Goal: Find specific page/section: Find specific page/section

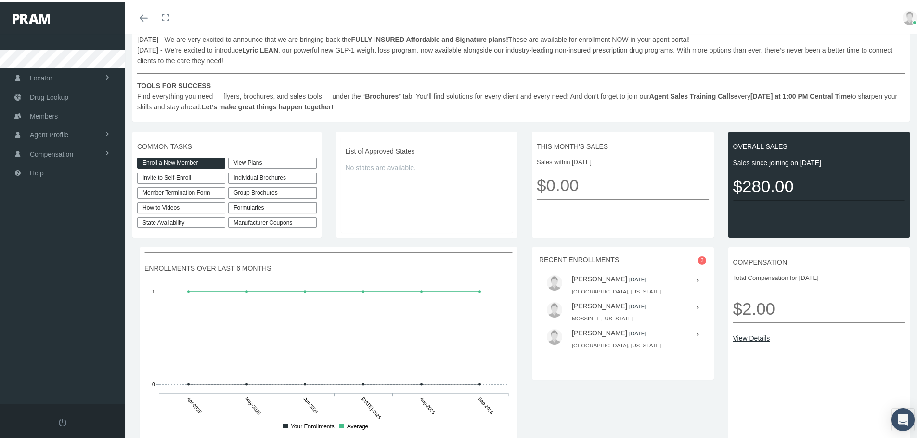
scroll to position [167, 0]
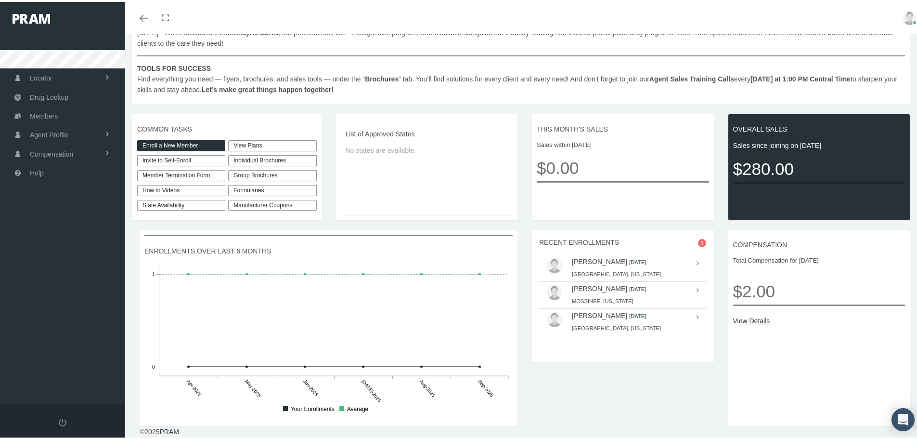
click at [281, 157] on div "Individual Brochures" at bounding box center [272, 158] width 88 height 11
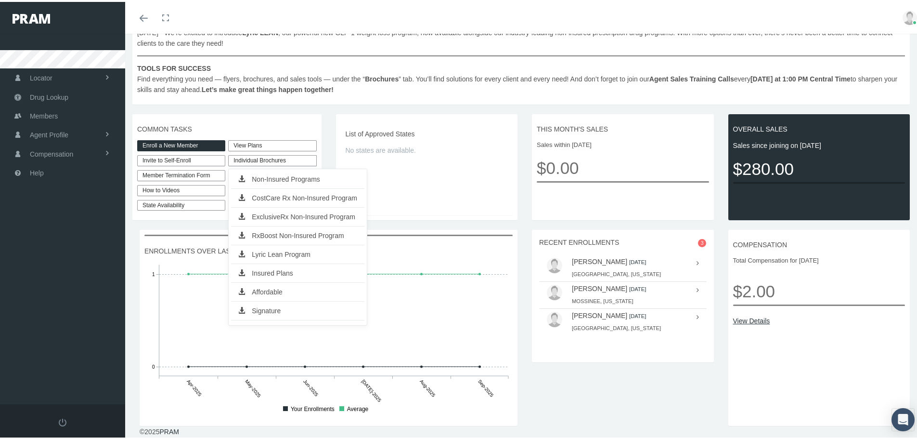
click at [284, 270] on link "Insured Plans" at bounding box center [297, 270] width 133 height 13
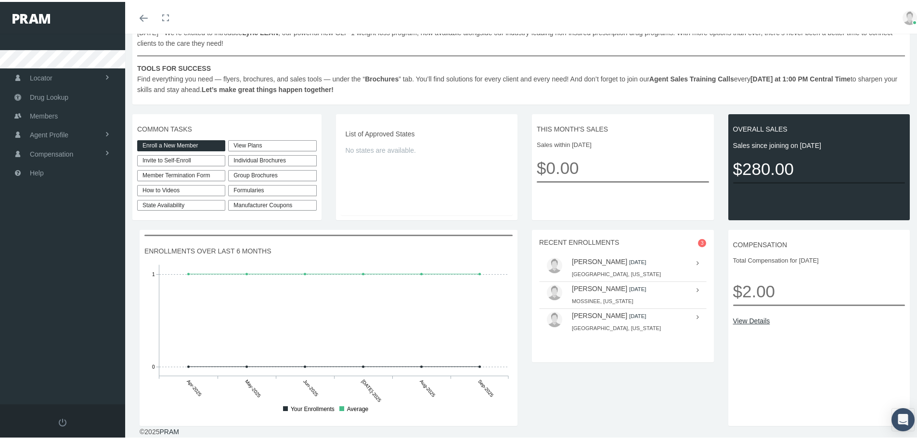
click at [289, 159] on div "Individual Brochures" at bounding box center [272, 158] width 88 height 11
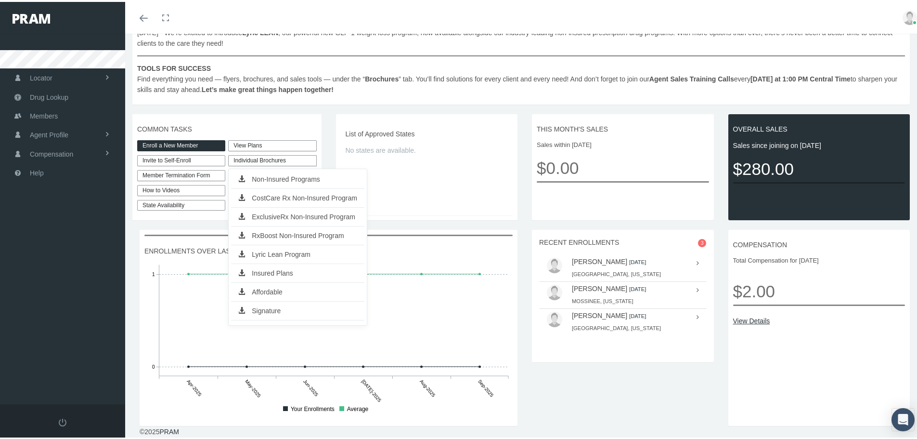
click at [283, 272] on link "Insured Plans" at bounding box center [297, 270] width 133 height 13
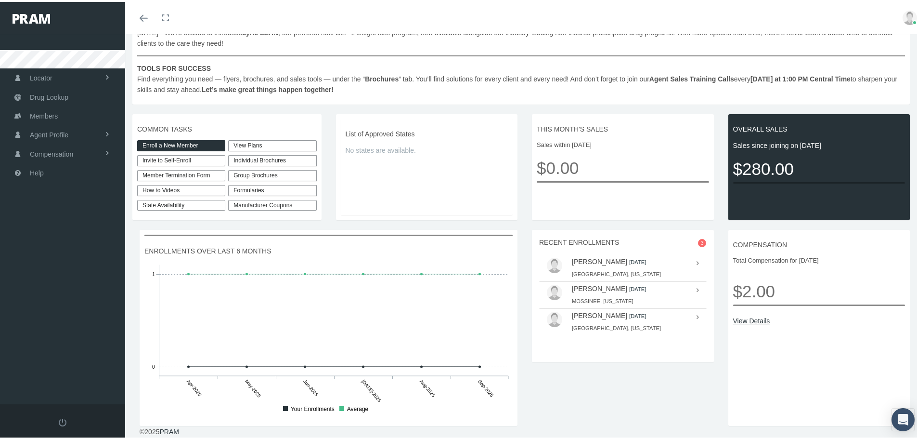
click at [245, 160] on div "Individual Brochures" at bounding box center [272, 158] width 88 height 11
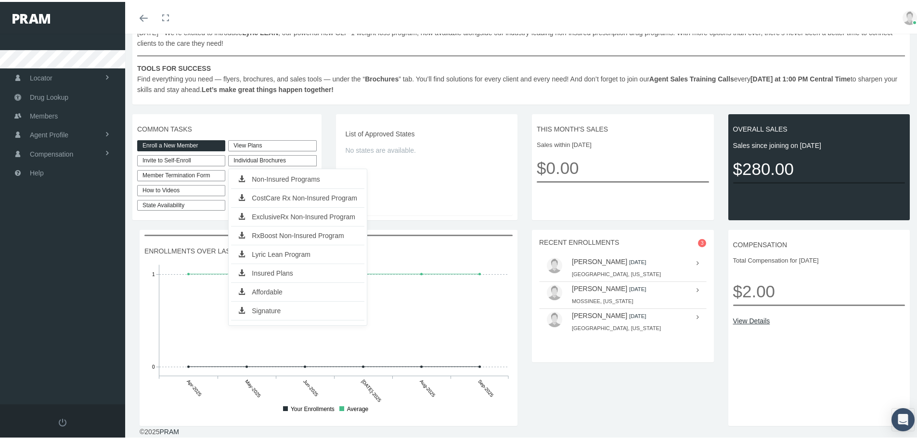
click at [245, 160] on div "Individual Brochures" at bounding box center [272, 158] width 88 height 11
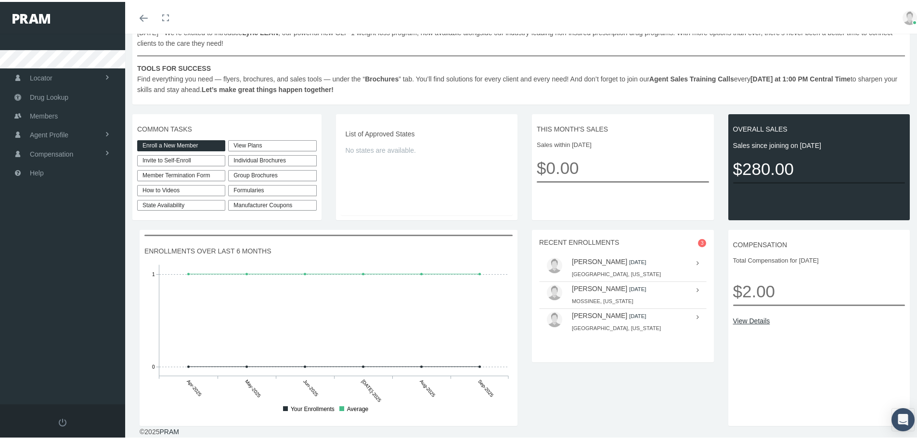
click at [249, 145] on link "View Plans" at bounding box center [272, 143] width 88 height 11
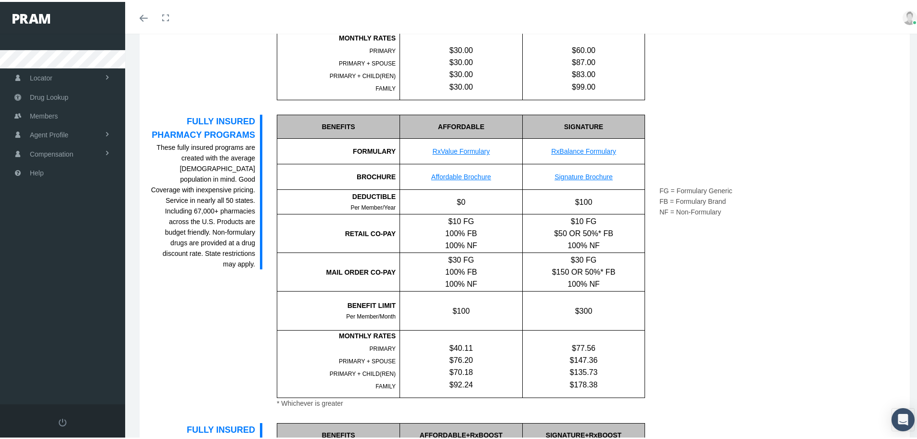
scroll to position [550, 0]
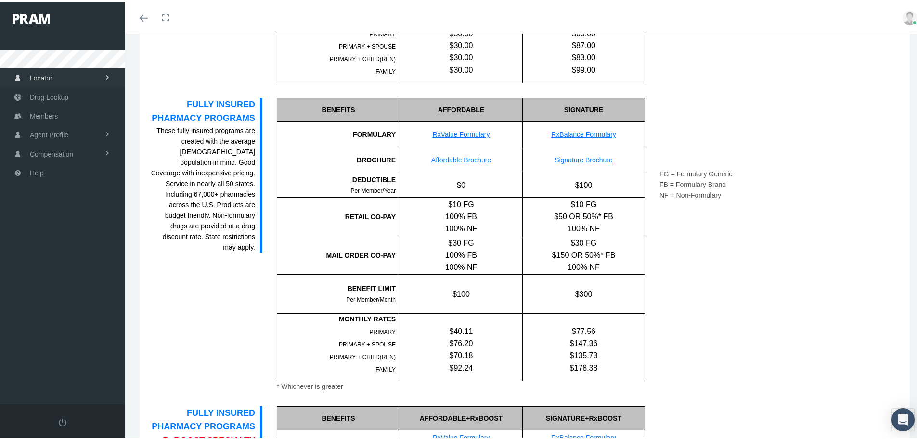
click at [76, 75] on link "Locator" at bounding box center [62, 75] width 125 height 19
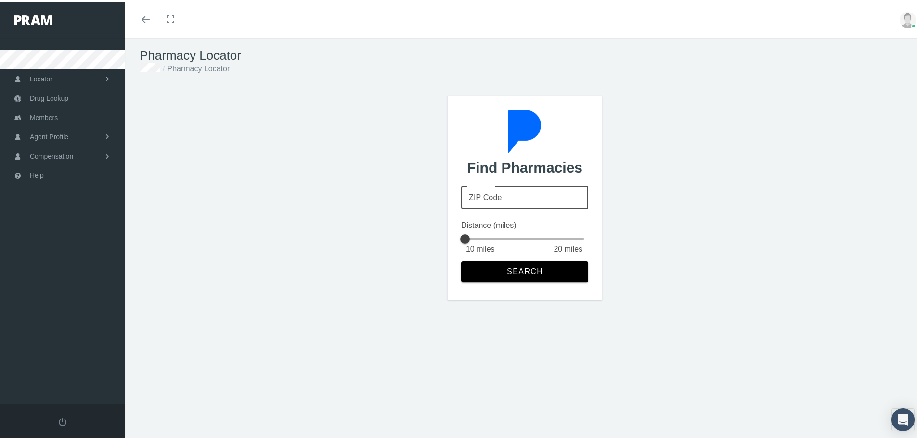
click at [558, 189] on input "ZIP Code" at bounding box center [524, 195] width 127 height 23
type input "53073"
click at [526, 274] on button "Search" at bounding box center [524, 269] width 127 height 21
